Goal: Find specific page/section: Find specific page/section

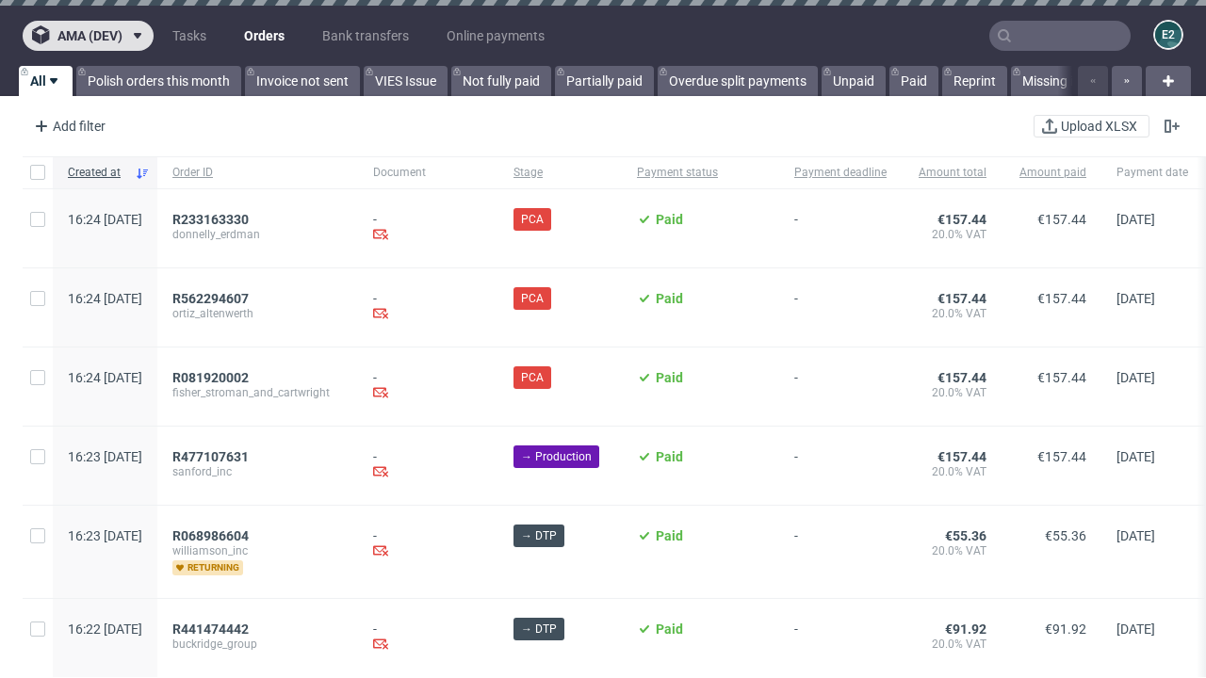
click at [88, 36] on span "ama (dev)" at bounding box center [89, 35] width 65 height 13
